Goal: Transaction & Acquisition: Download file/media

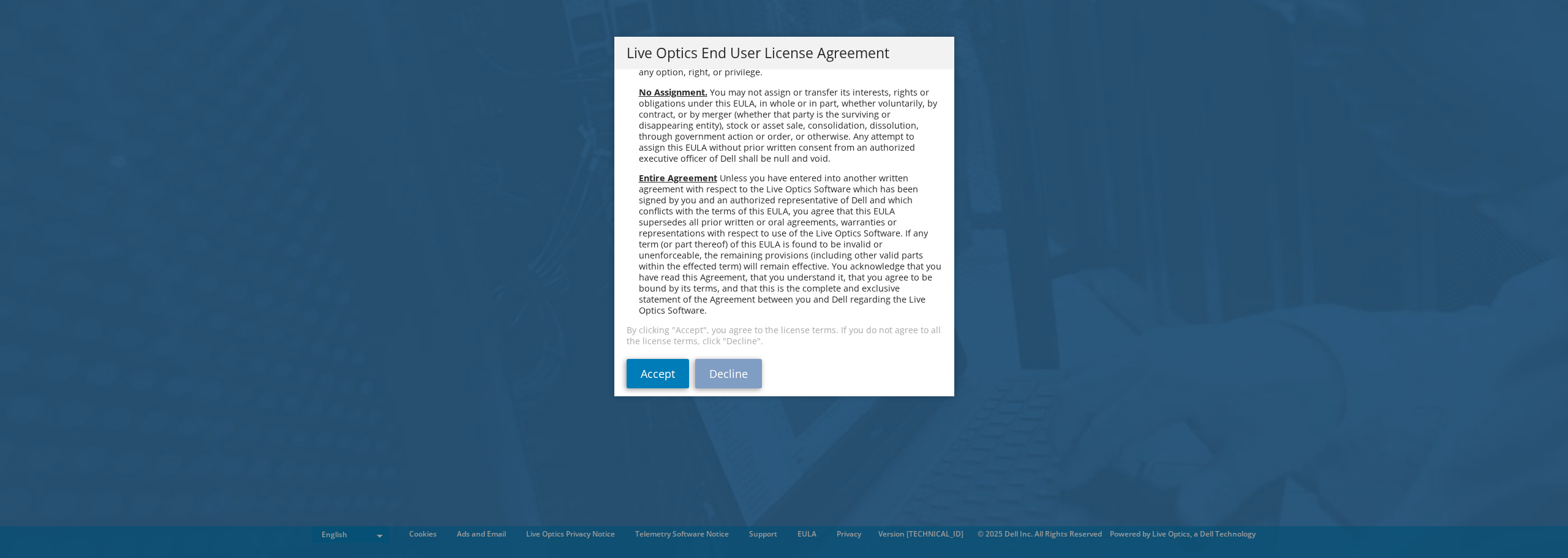
scroll to position [4633, 0]
click at [655, 357] on link "Accept" at bounding box center [657, 372] width 62 height 30
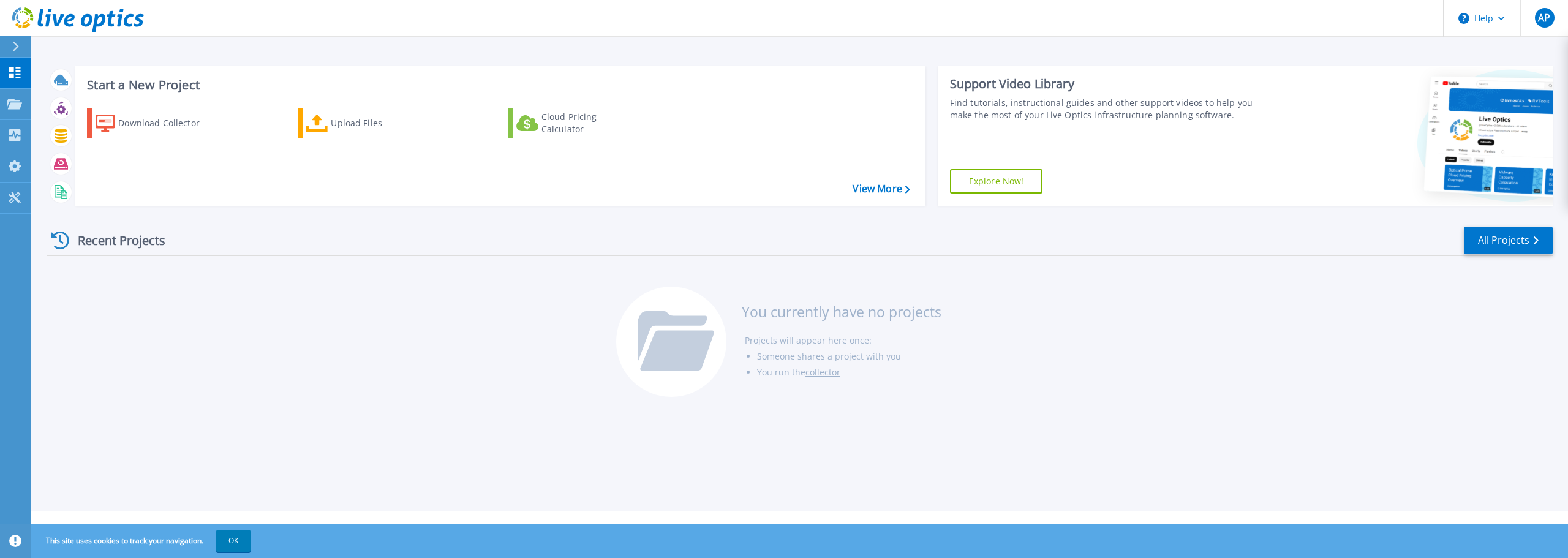
click at [758, 152] on div "Download Collector Upload Files Cloud Pricing Calculator" at bounding box center [498, 149] width 842 height 102
click at [156, 117] on div "Download Collector" at bounding box center [167, 122] width 98 height 25
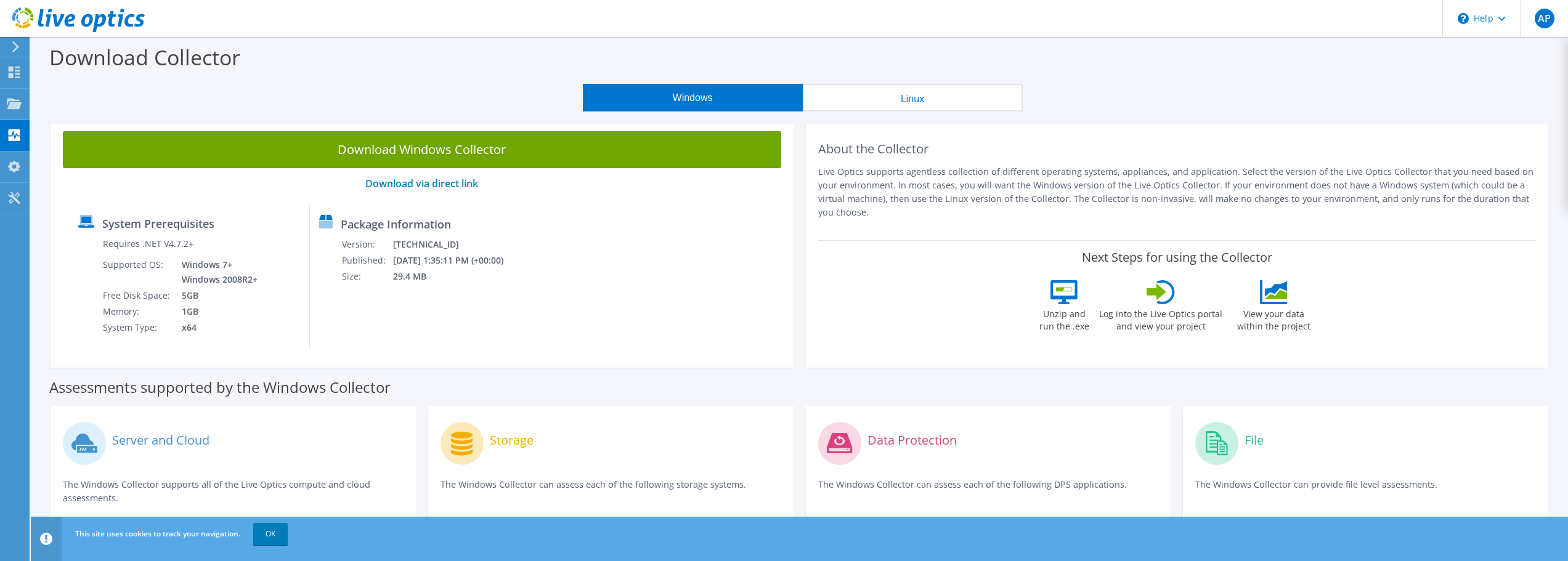
click at [524, 156] on link "Download Windows Collector" at bounding box center [422, 149] width 719 height 37
click at [882, 9] on header "AP End User Austin Putchaven aputchaven@iscbridge.com INDUSTRIAL STEEL CONST, I…" at bounding box center [784, 18] width 1568 height 37
